Goal: Task Accomplishment & Management: Manage account settings

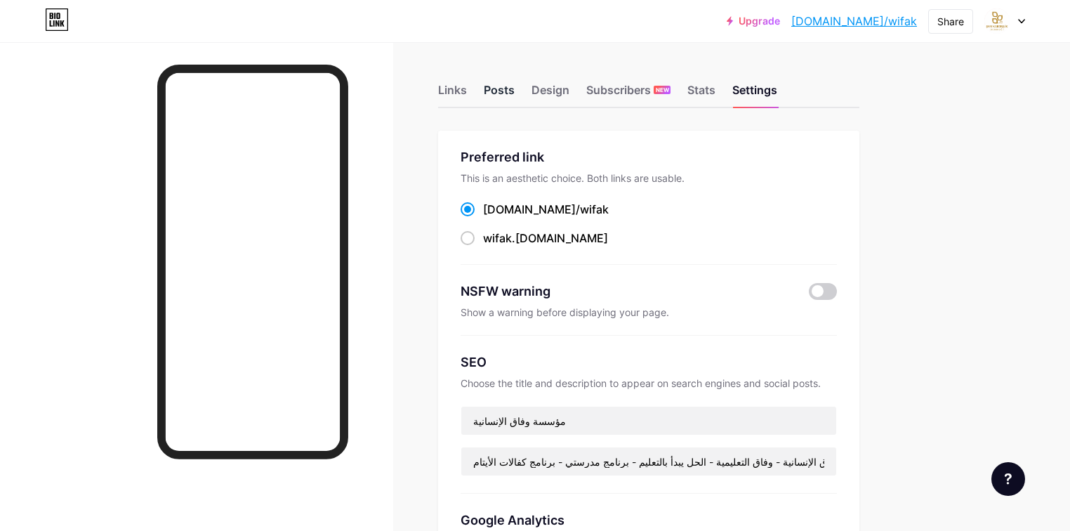
click at [515, 87] on div "Posts" at bounding box center [499, 93] width 31 height 25
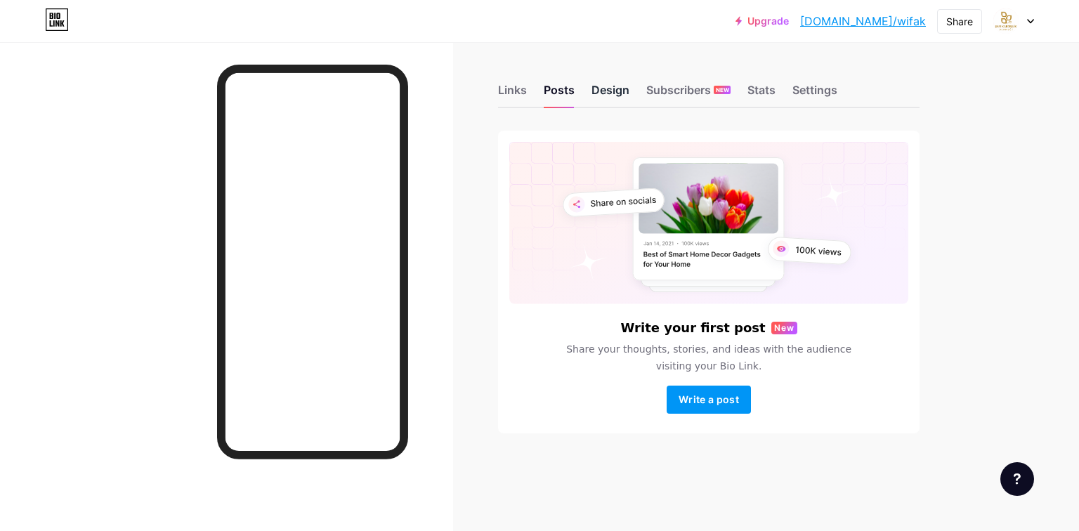
click at [613, 89] on div "Design" at bounding box center [610, 93] width 38 height 25
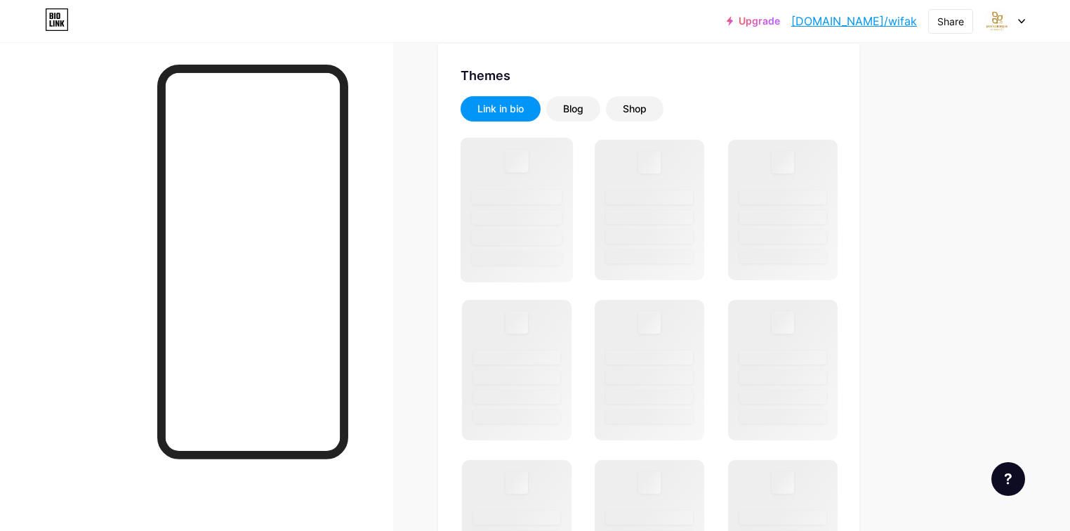
scroll to position [281, 0]
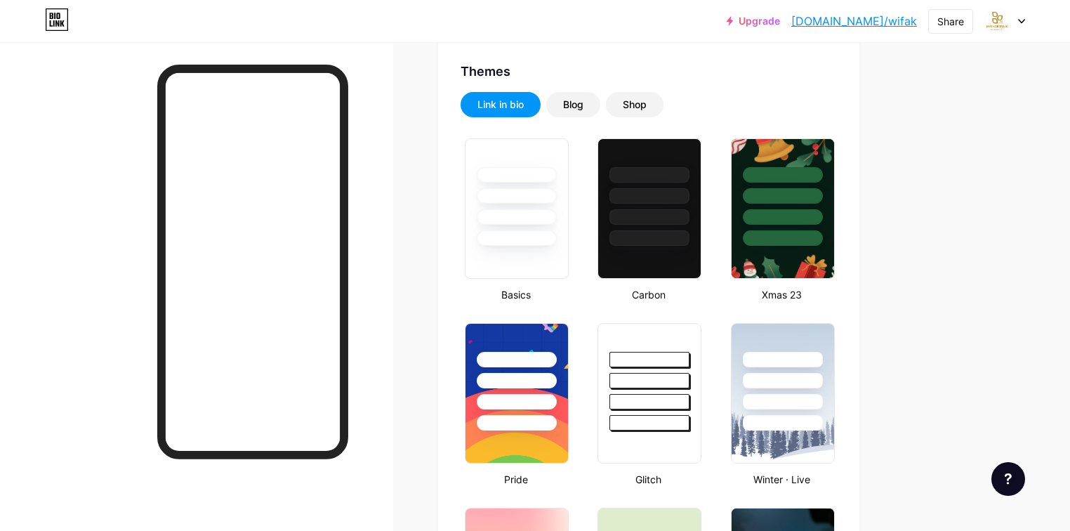
type input "#000000"
type input "#f9f0d2"
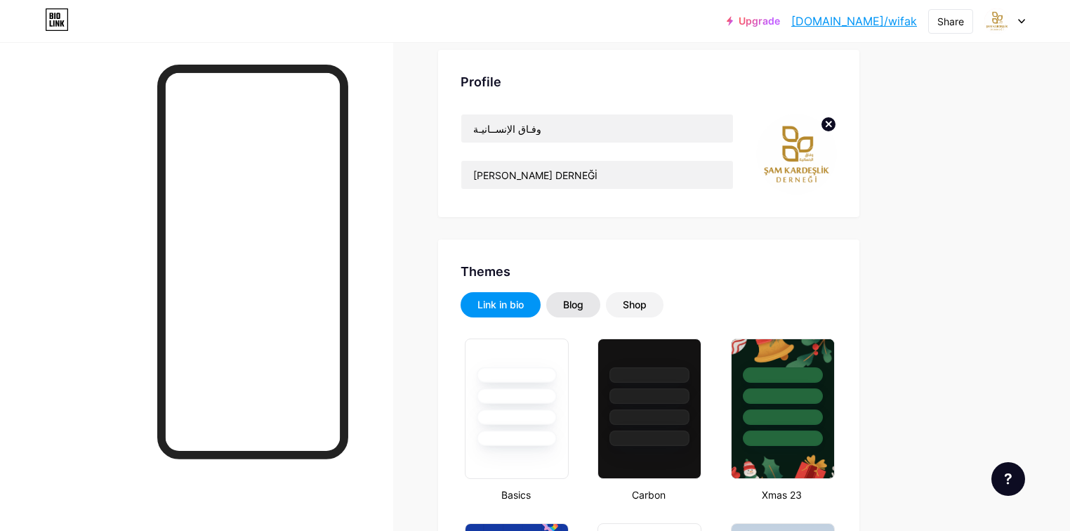
scroll to position [0, 0]
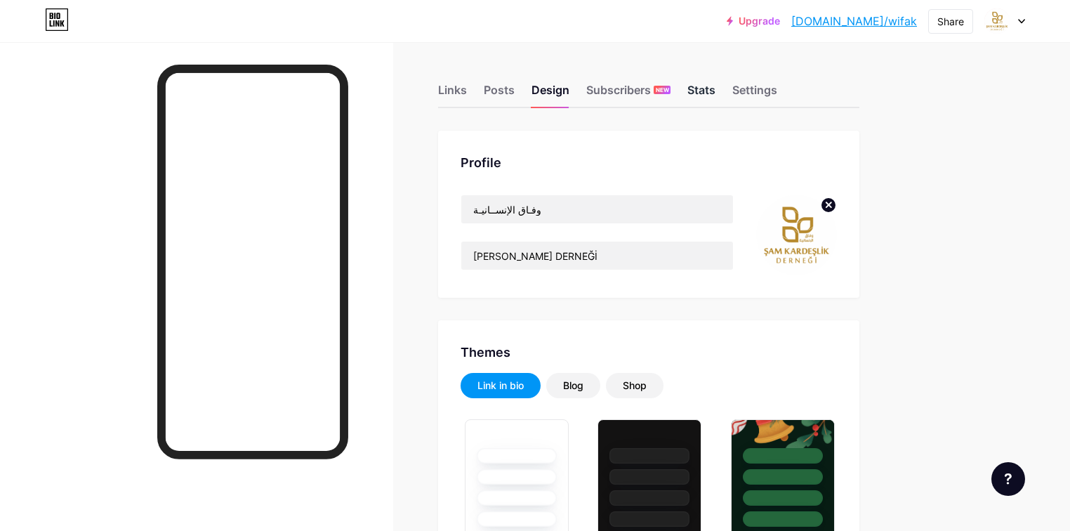
click at [716, 91] on div "Stats" at bounding box center [701, 93] width 28 height 25
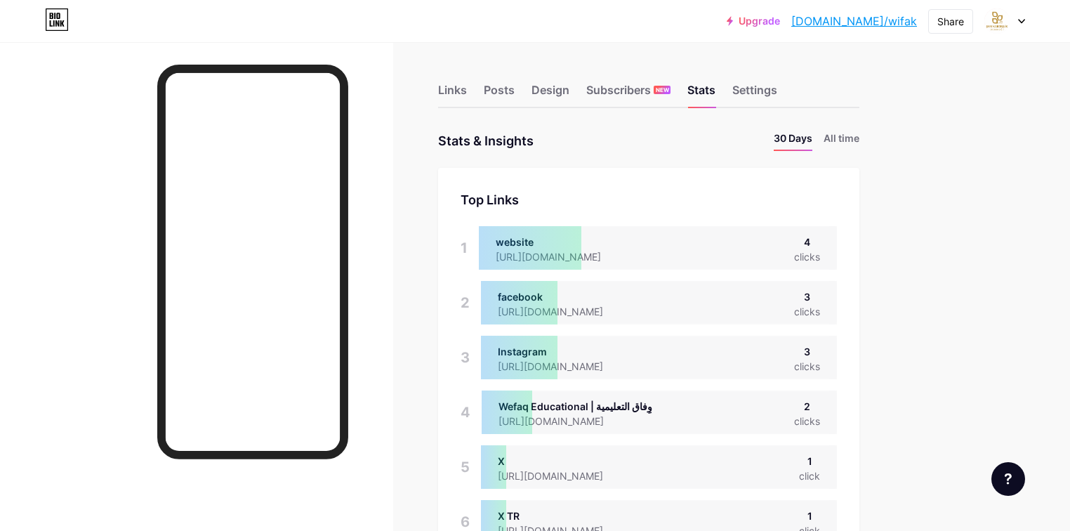
scroll to position [531, 1070]
